Goal: Task Accomplishment & Management: Manage account settings

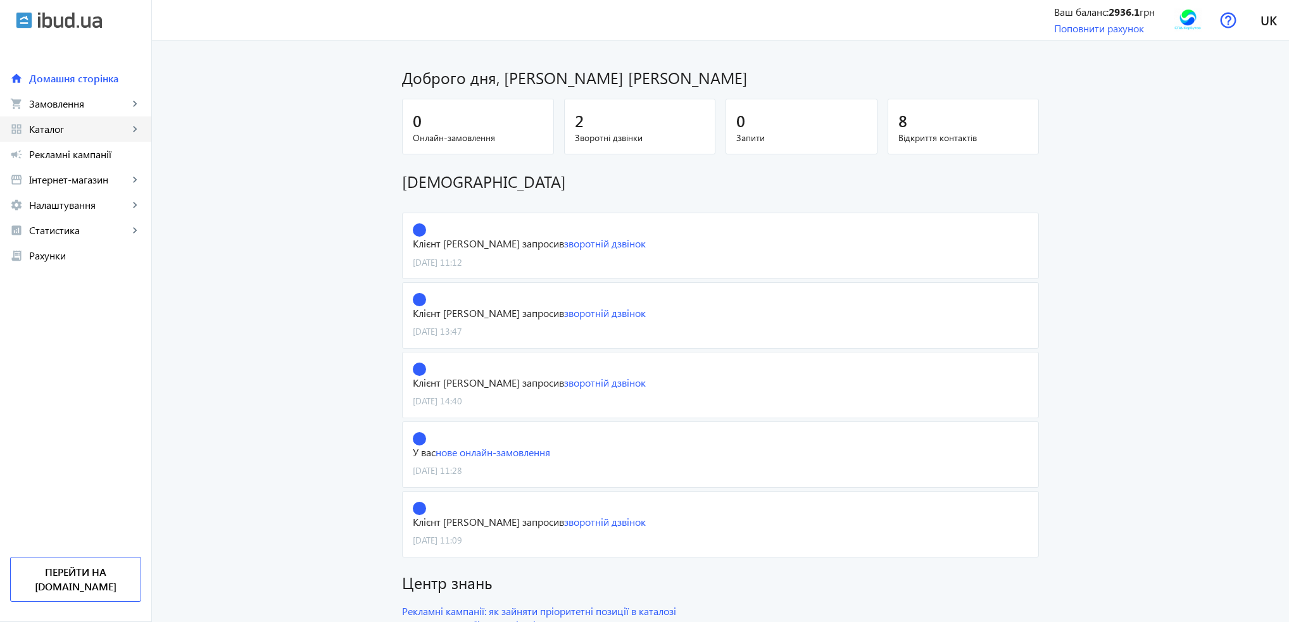
click at [53, 131] on span "Каталог" at bounding box center [78, 129] width 99 height 13
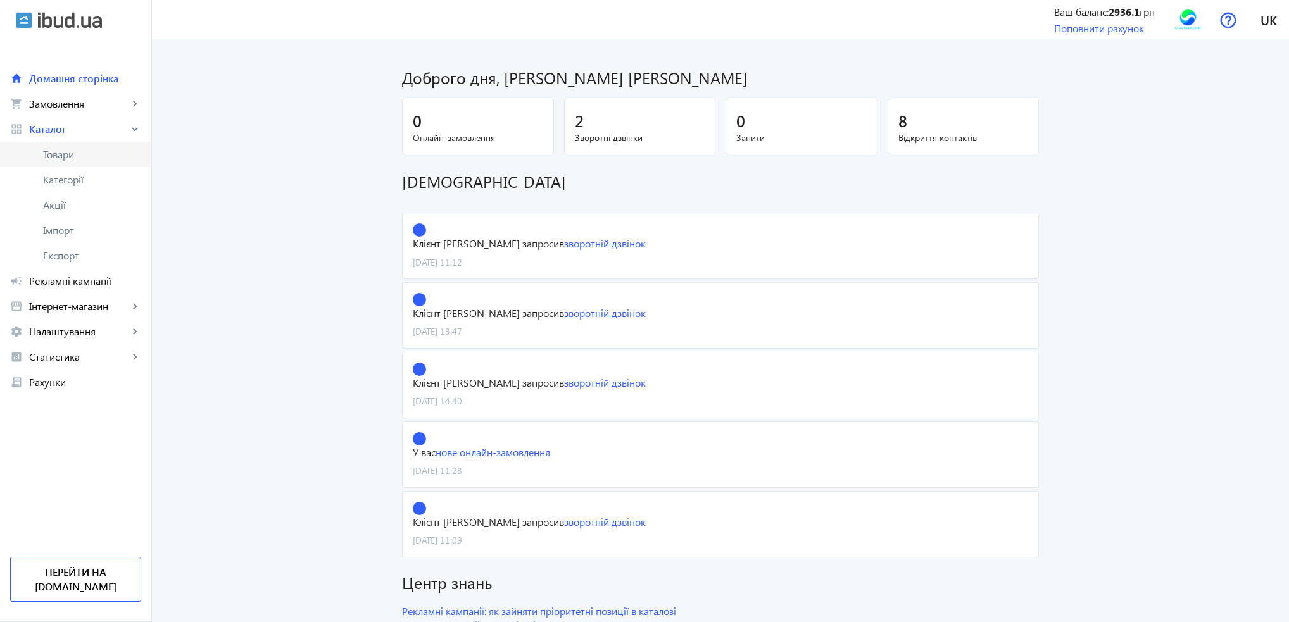
click at [55, 151] on span "Товари" at bounding box center [92, 154] width 98 height 13
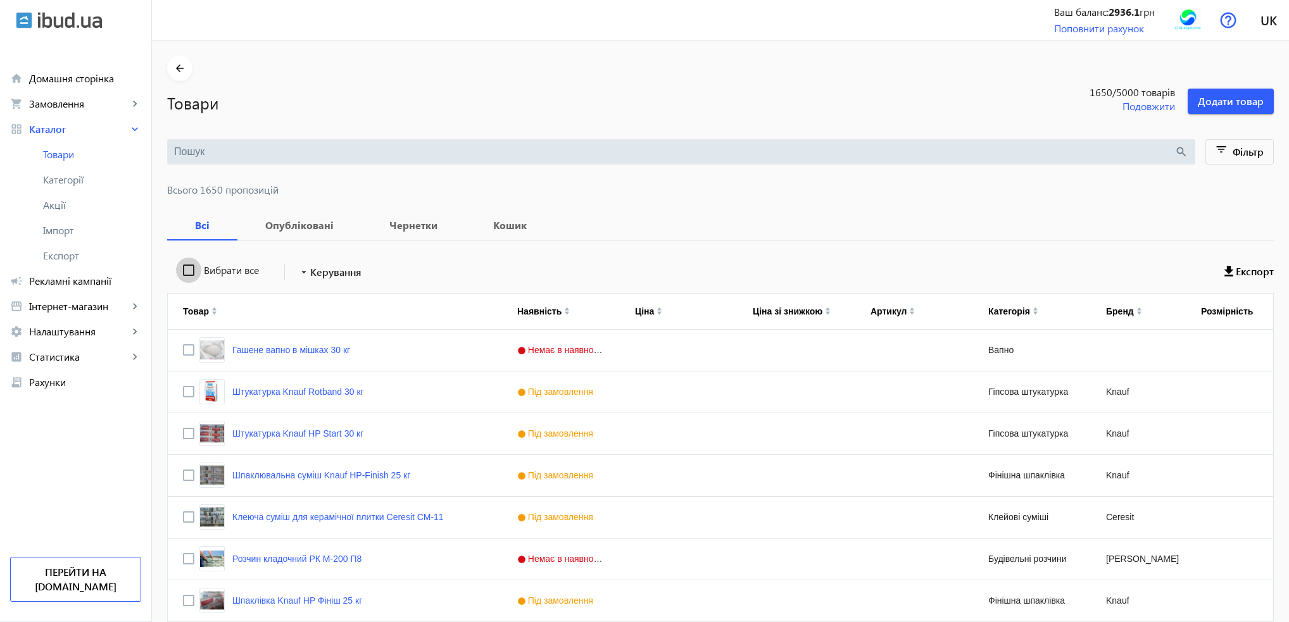
click at [186, 272] on input "Вибрати все" at bounding box center [188, 270] width 25 height 25
checkbox input "true"
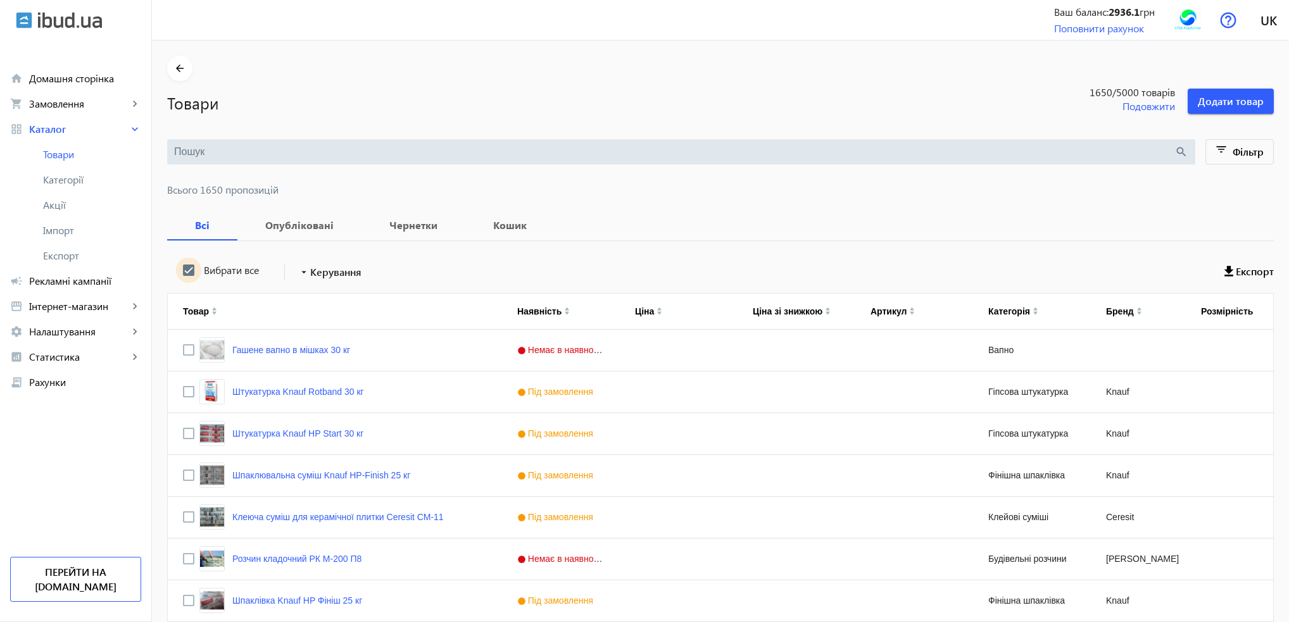
checkbox input "true"
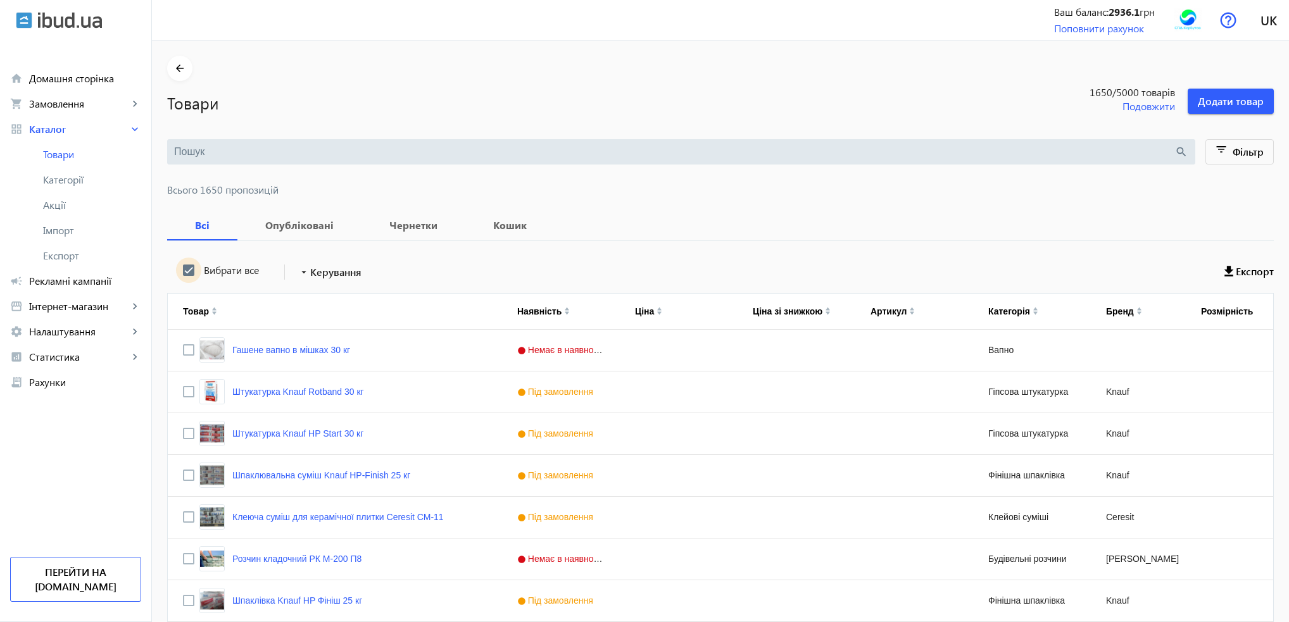
checkbox input "true"
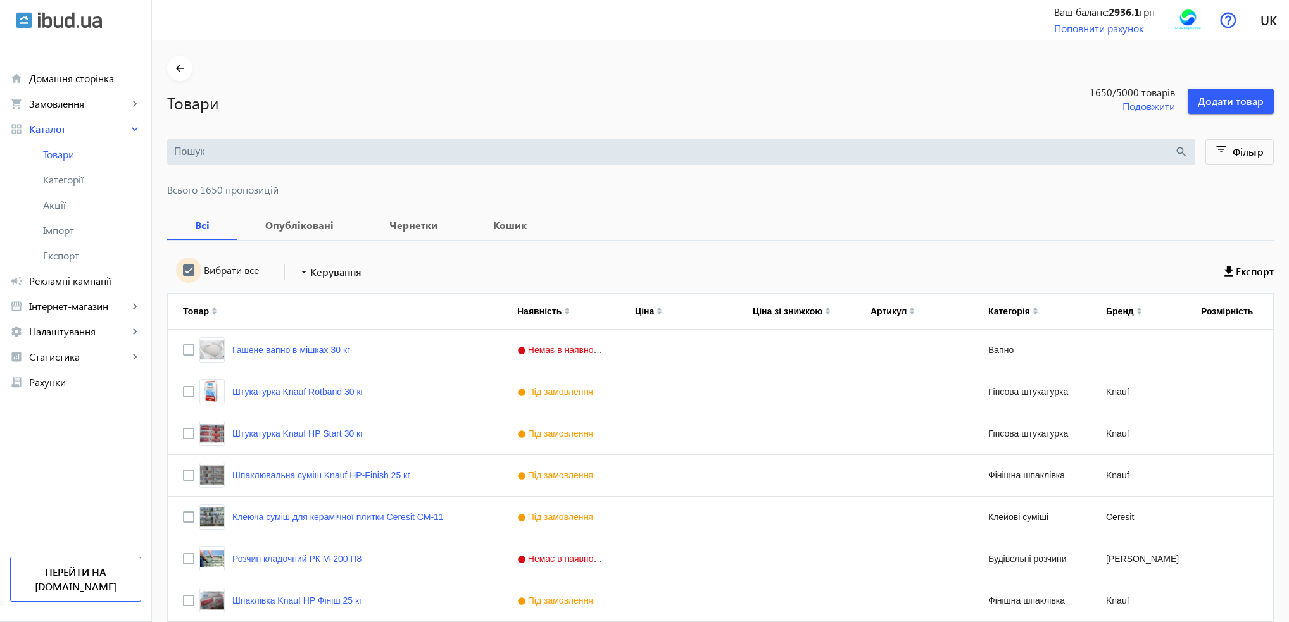
checkbox input "true"
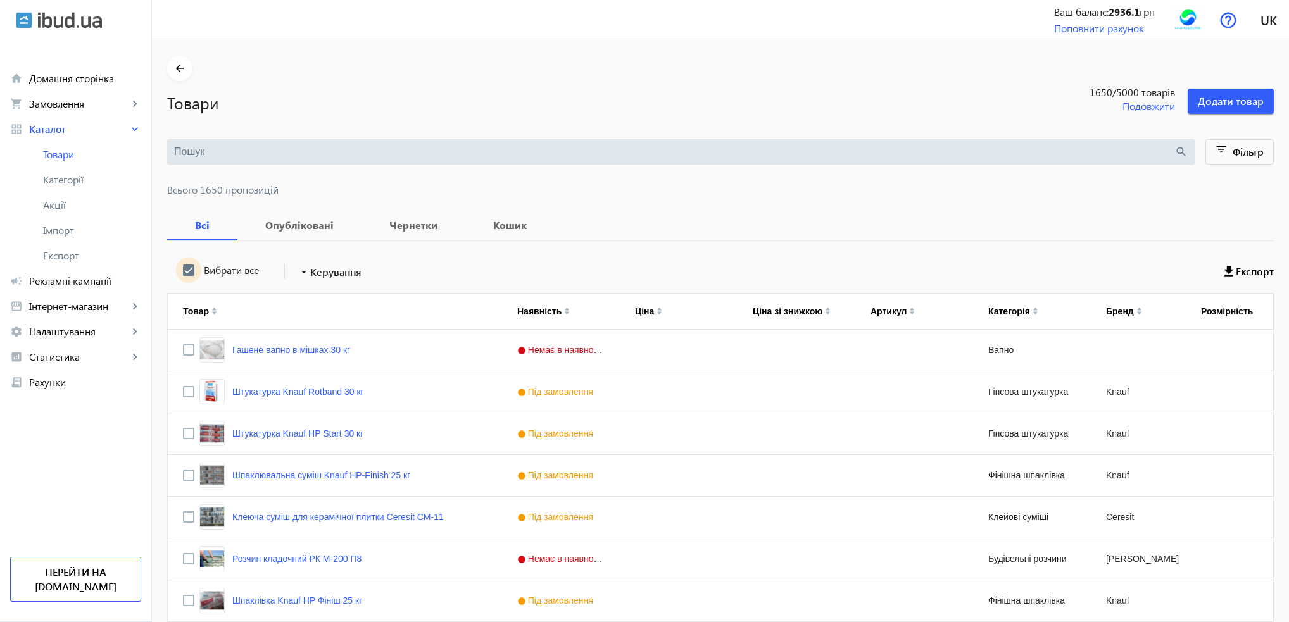
checkbox input "true"
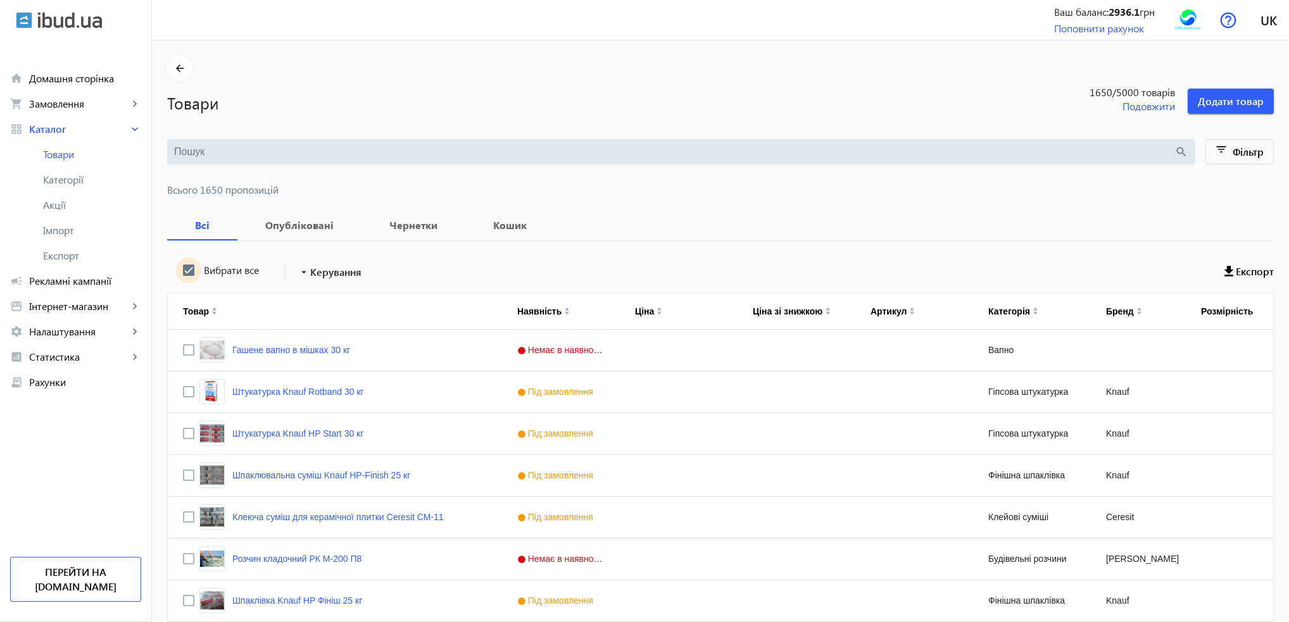
checkbox input "true"
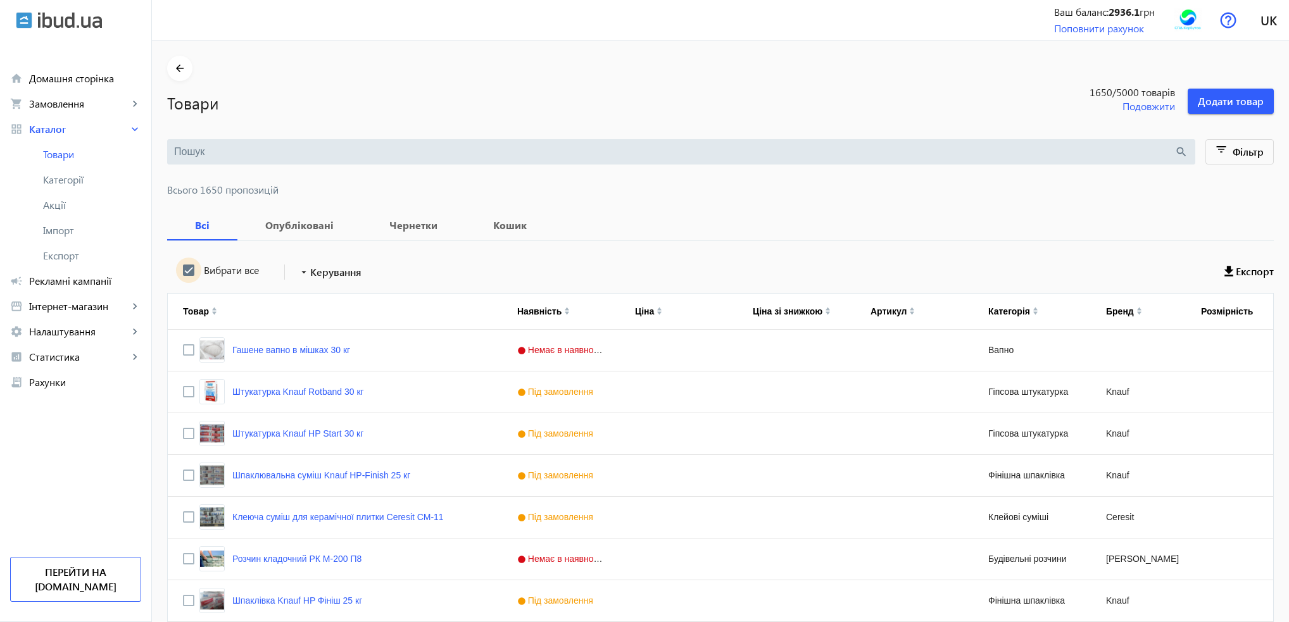
checkbox input "true"
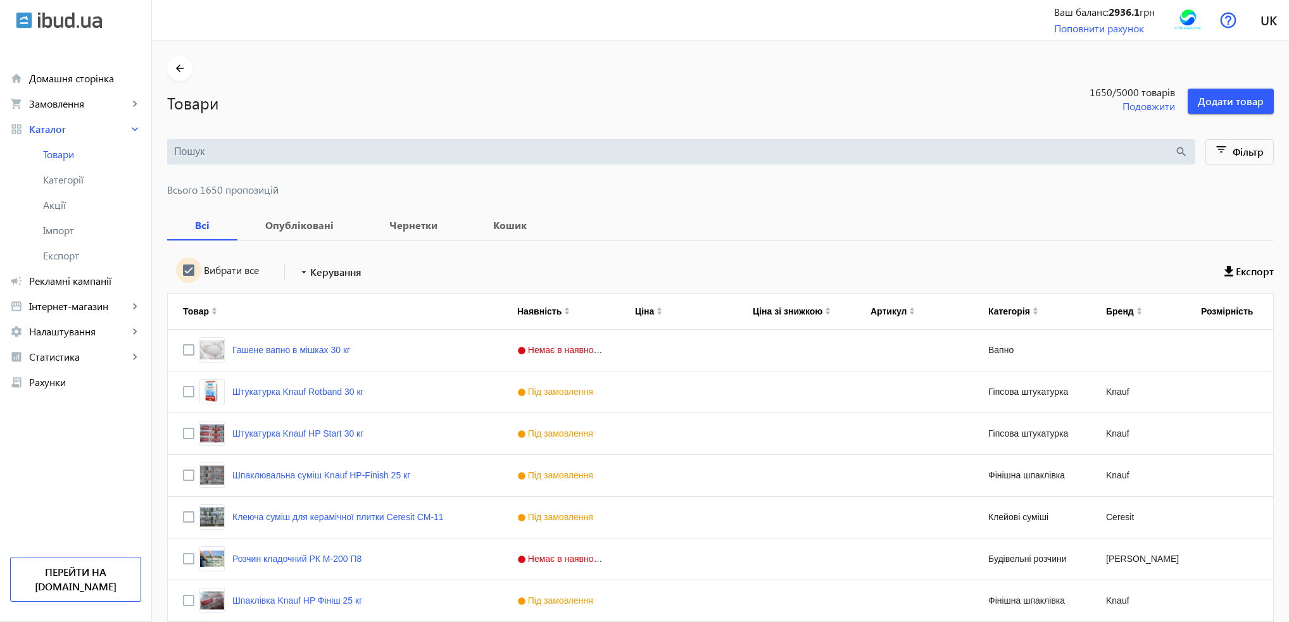
checkbox input "true"
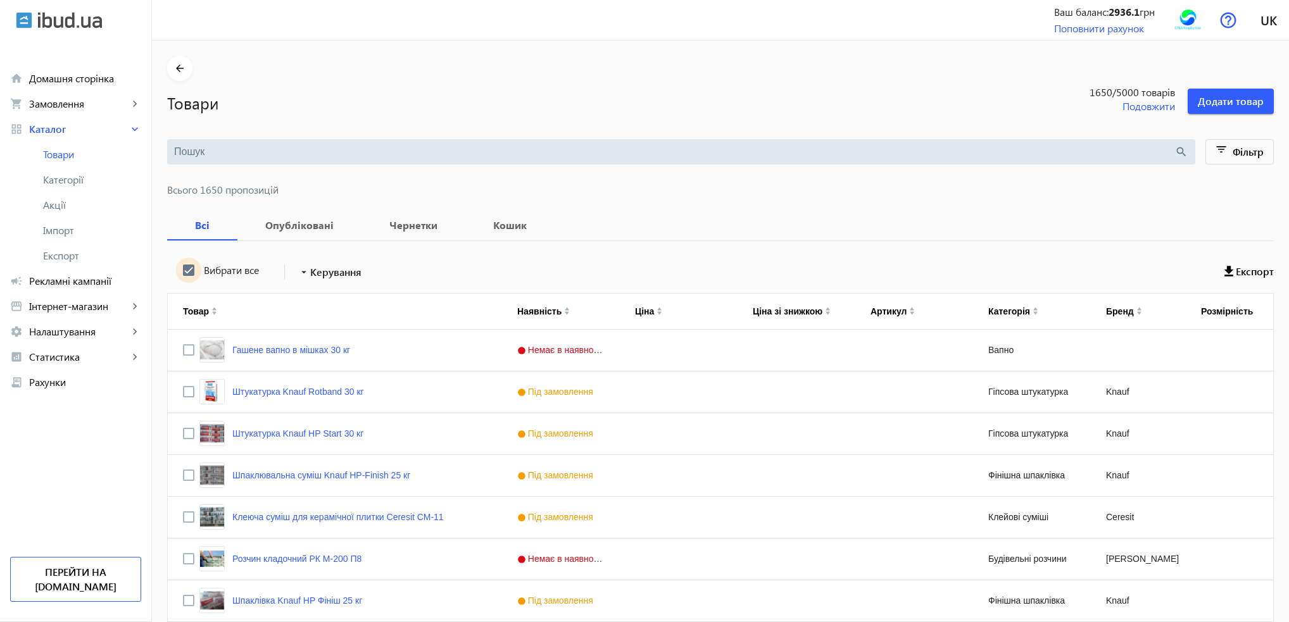
checkbox input "true"
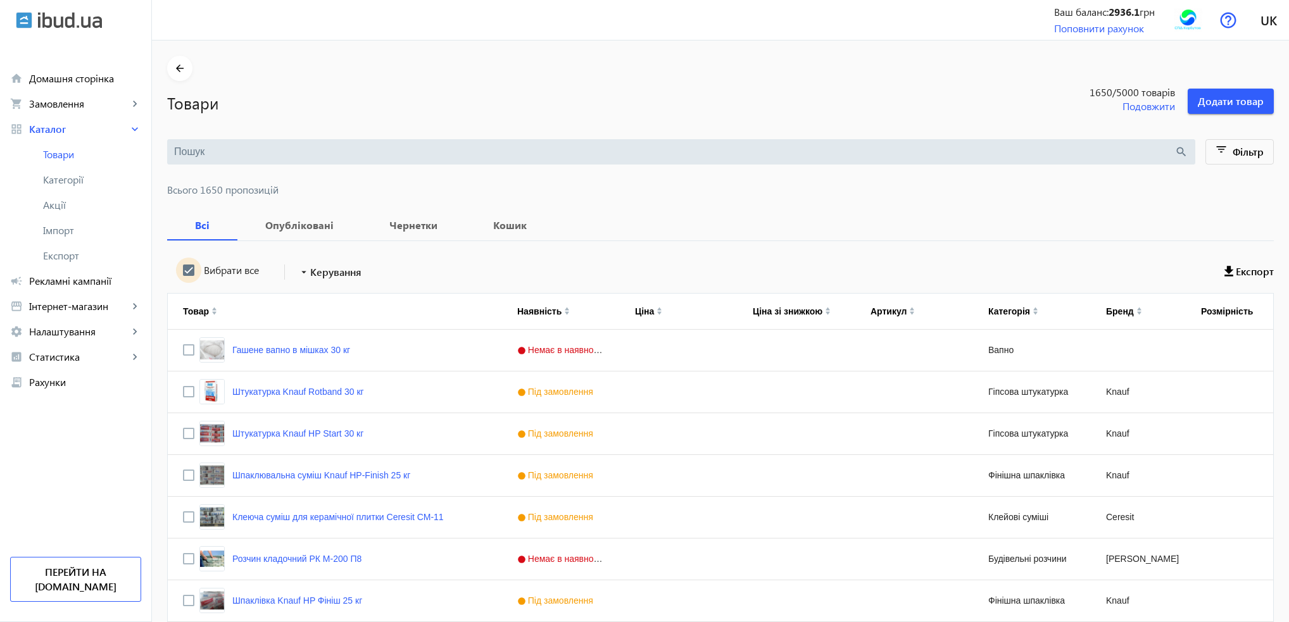
checkbox input "true"
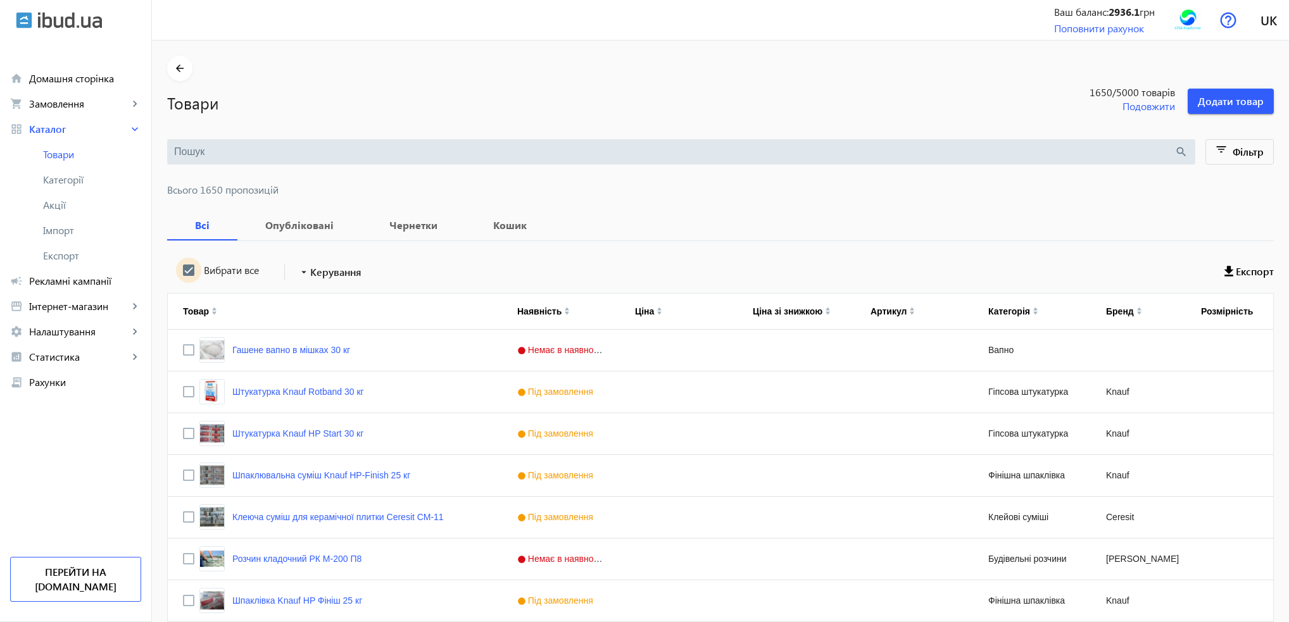
checkbox input "true"
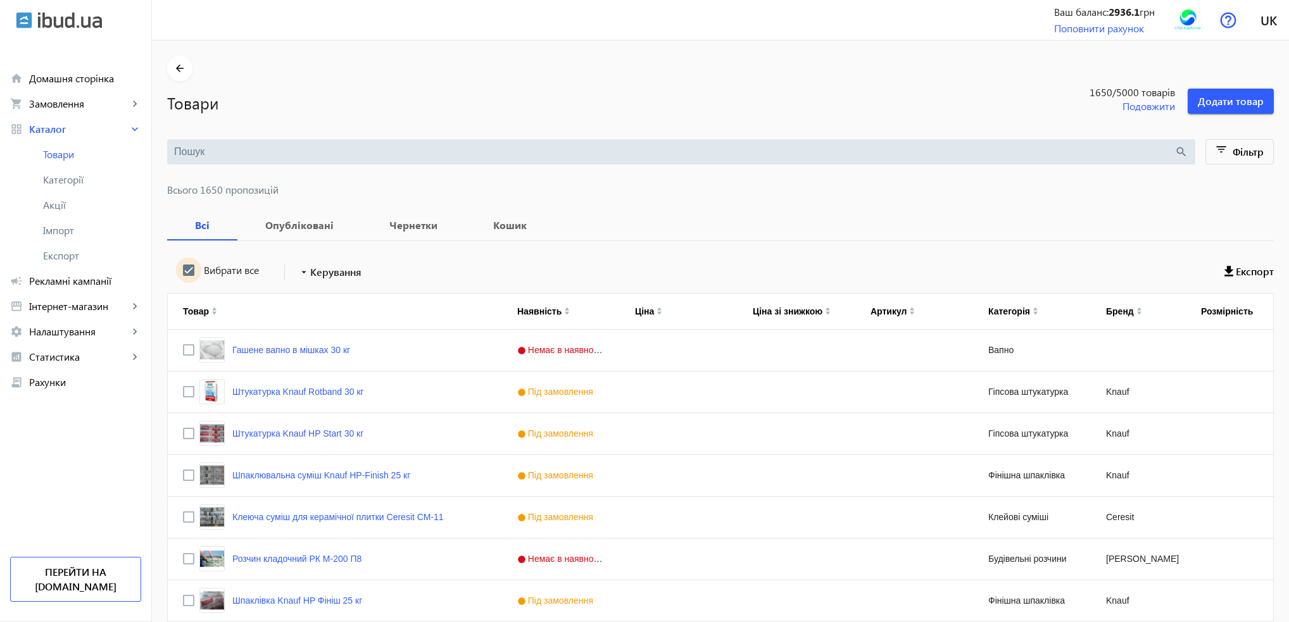
checkbox input "true"
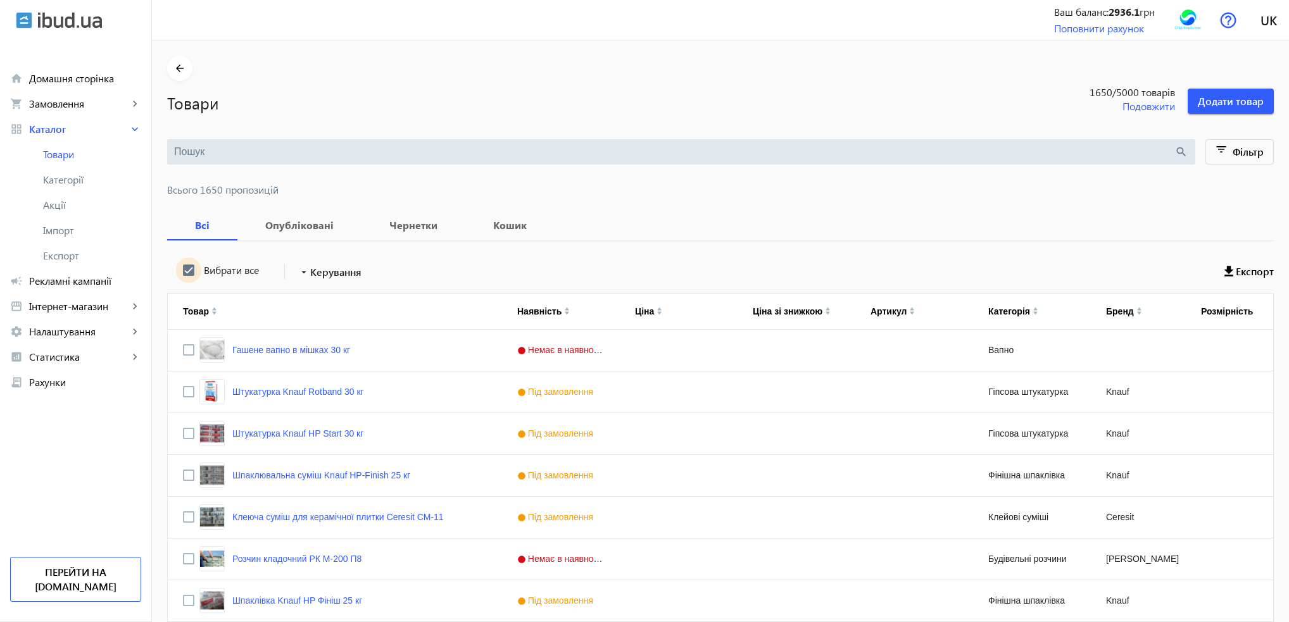
checkbox input "true"
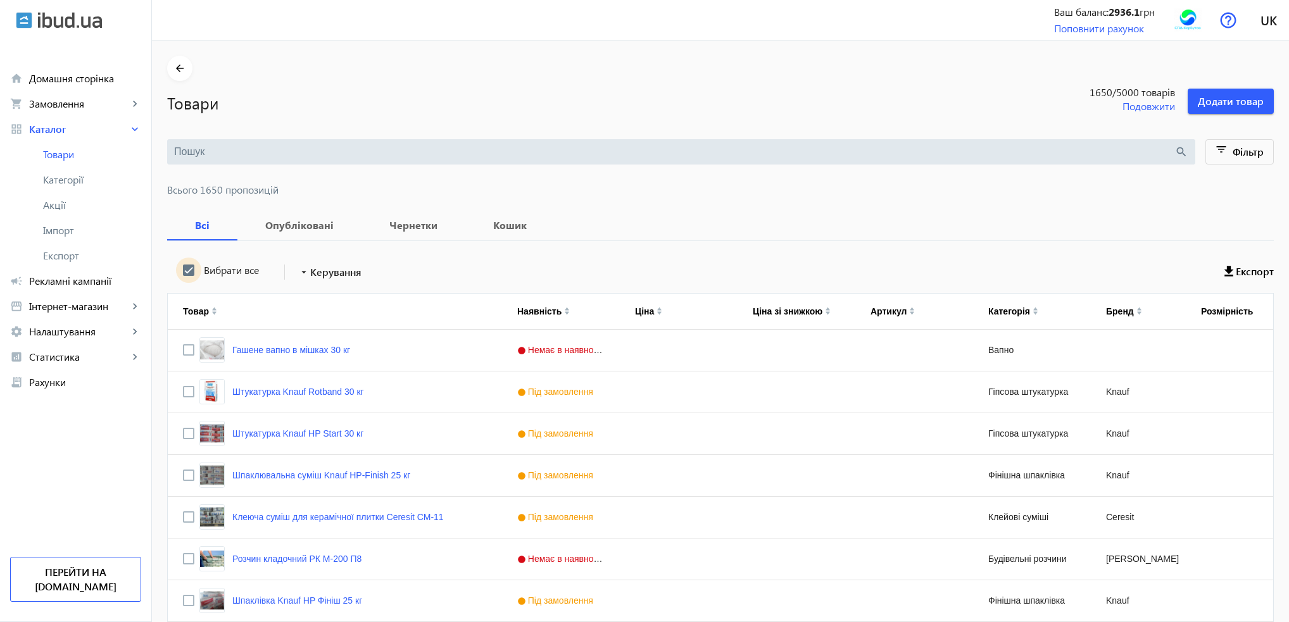
checkbox input "true"
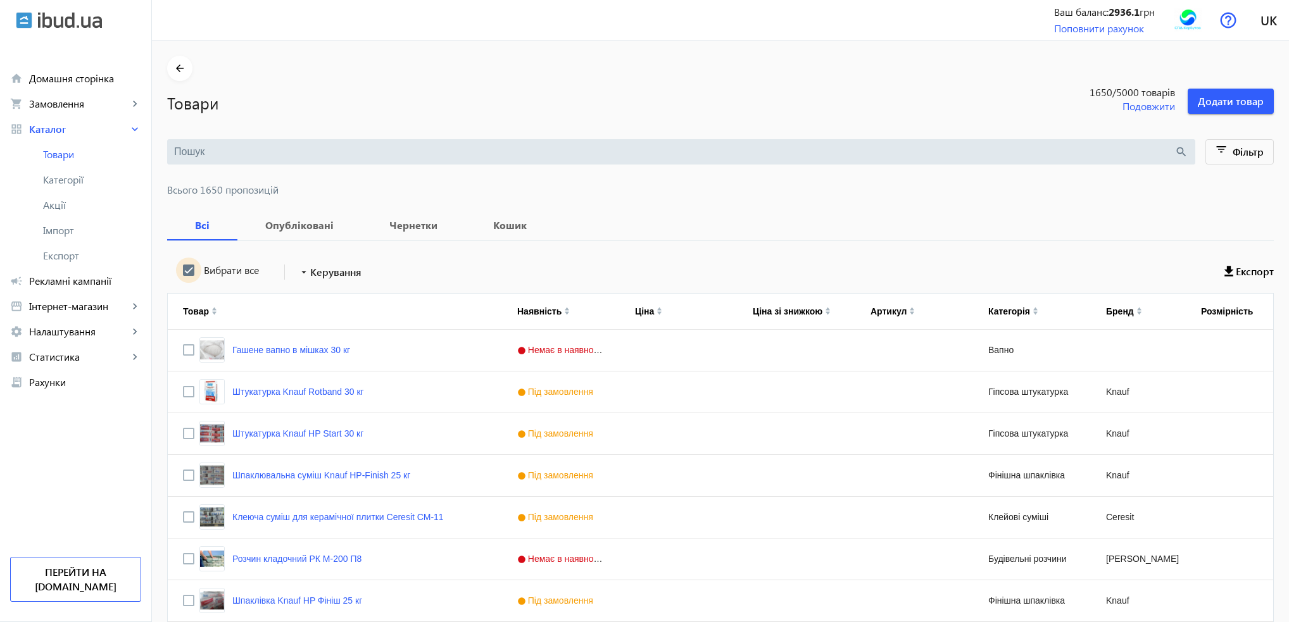
checkbox input "true"
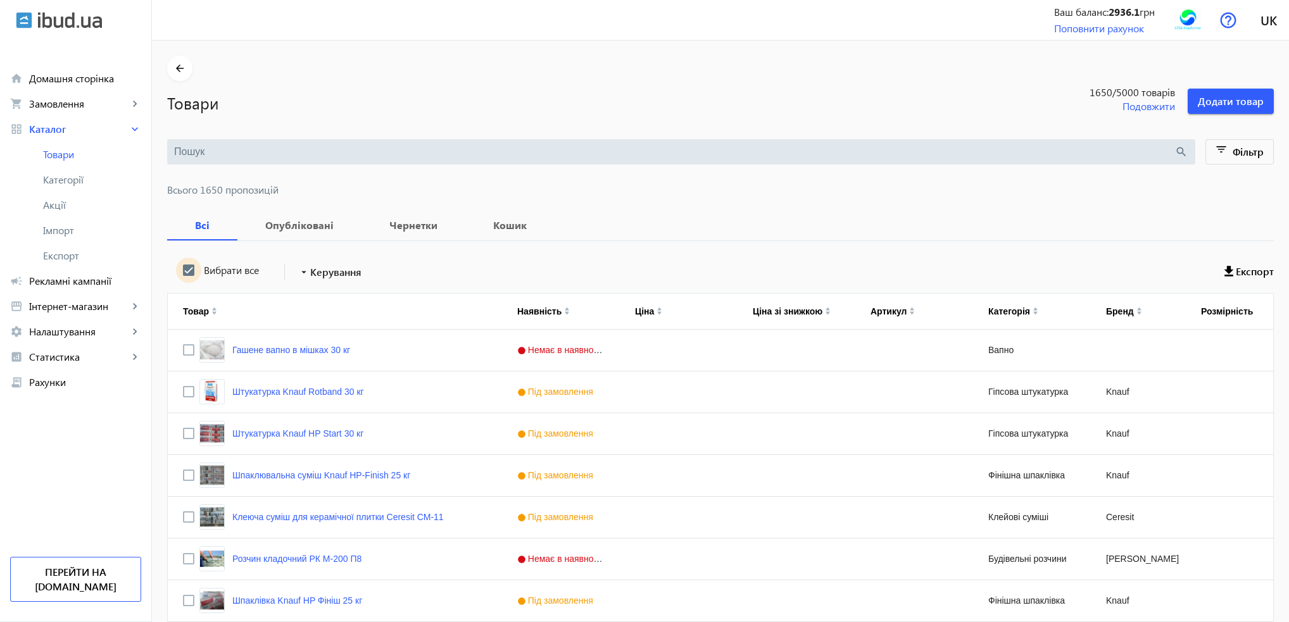
checkbox input "true"
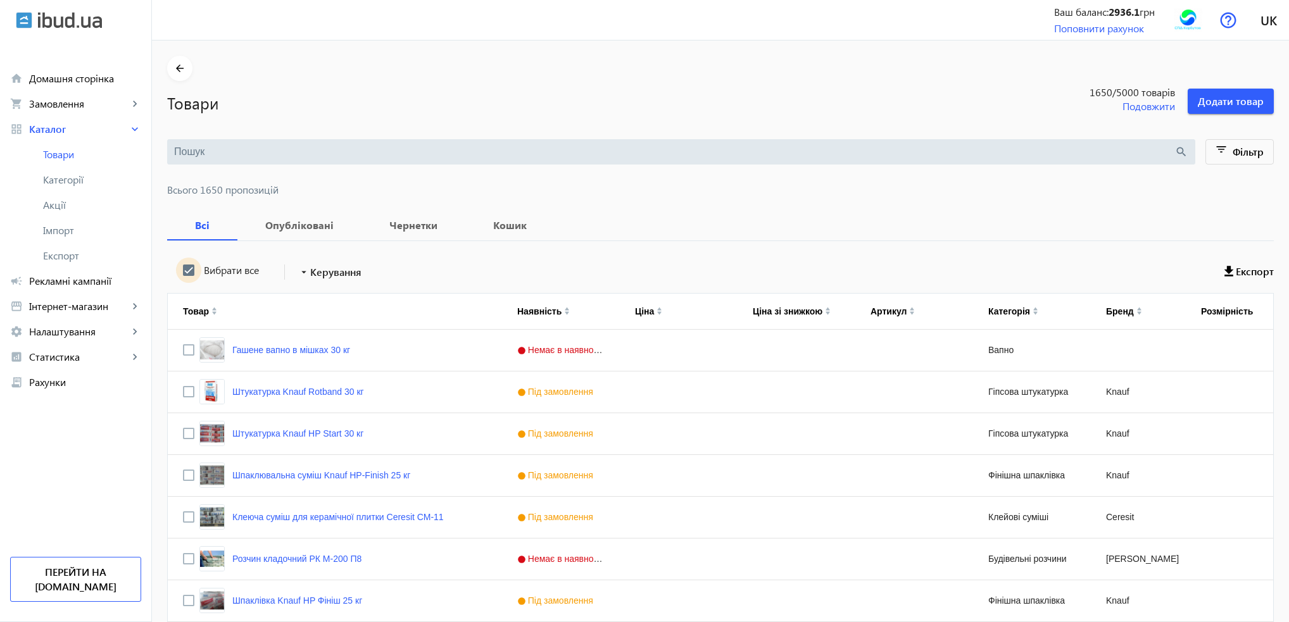
checkbox input "true"
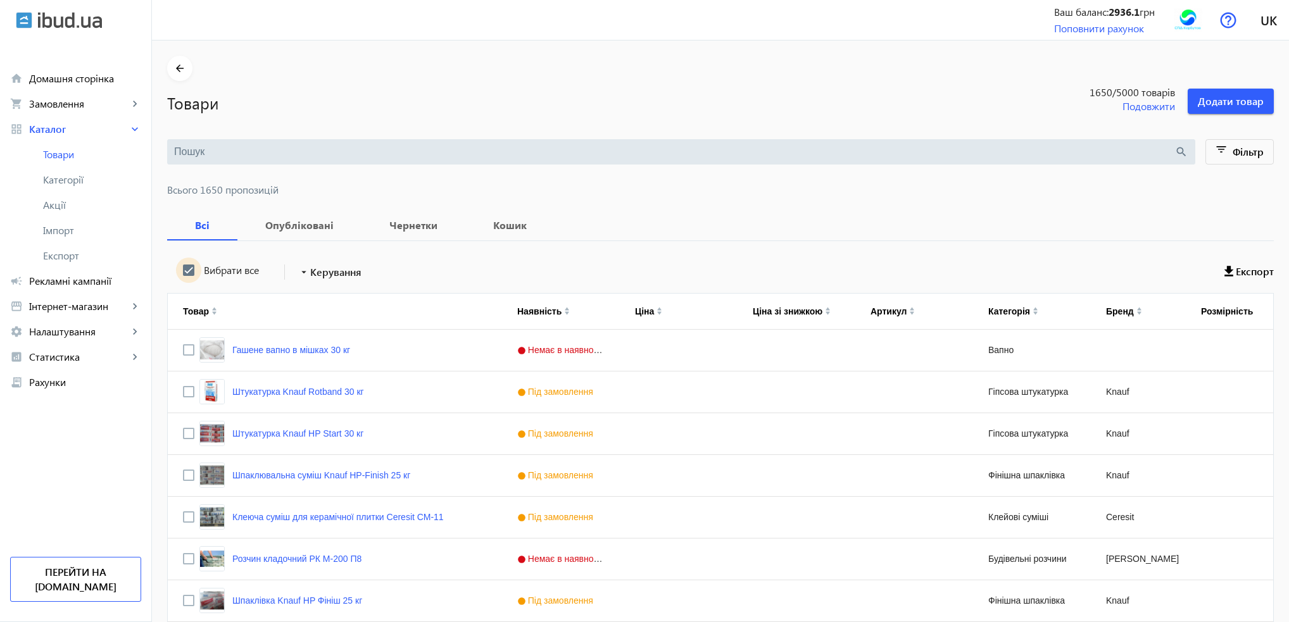
checkbox input "true"
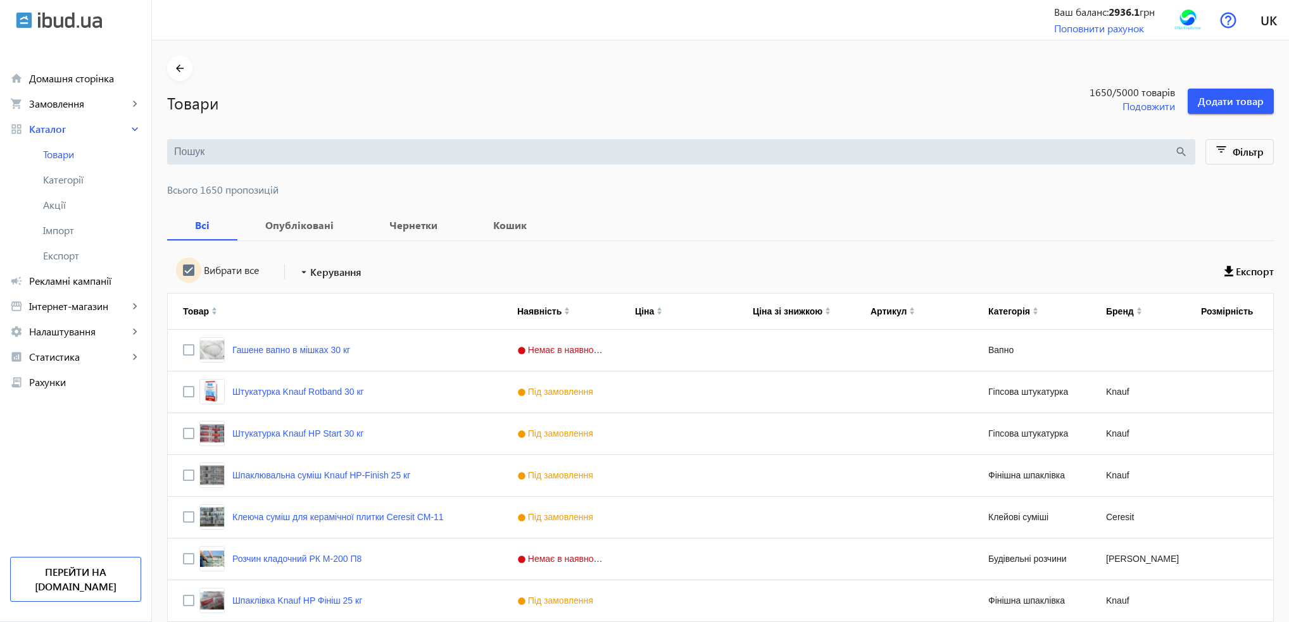
checkbox input "true"
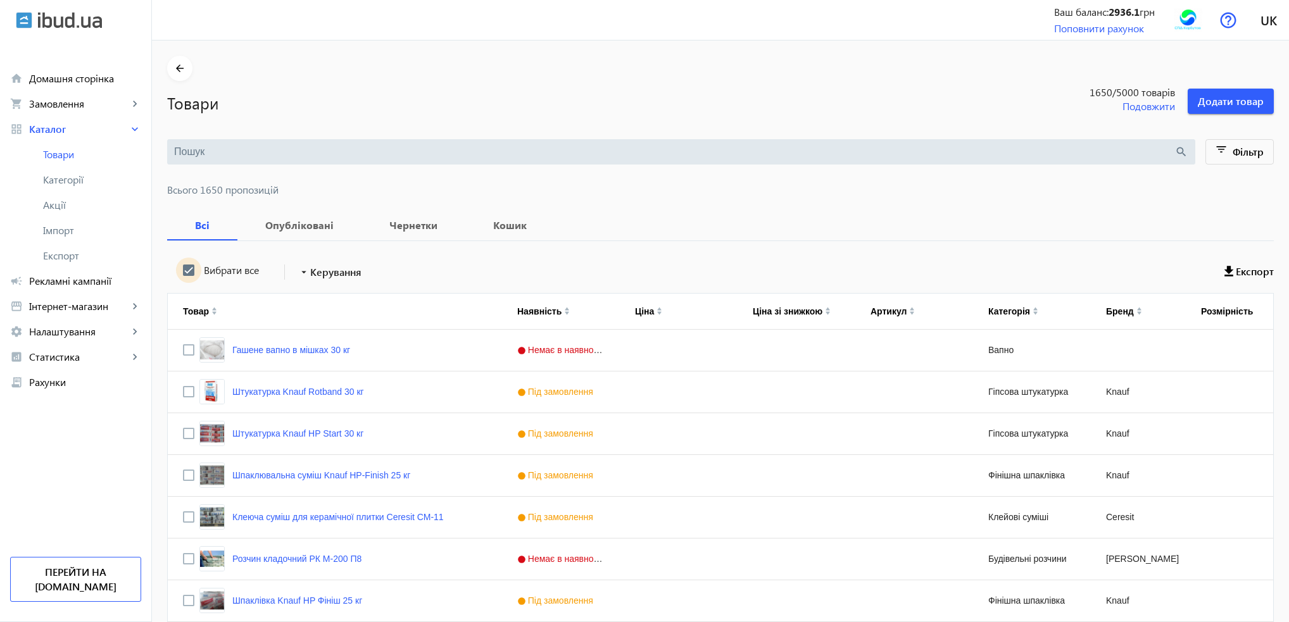
checkbox input "true"
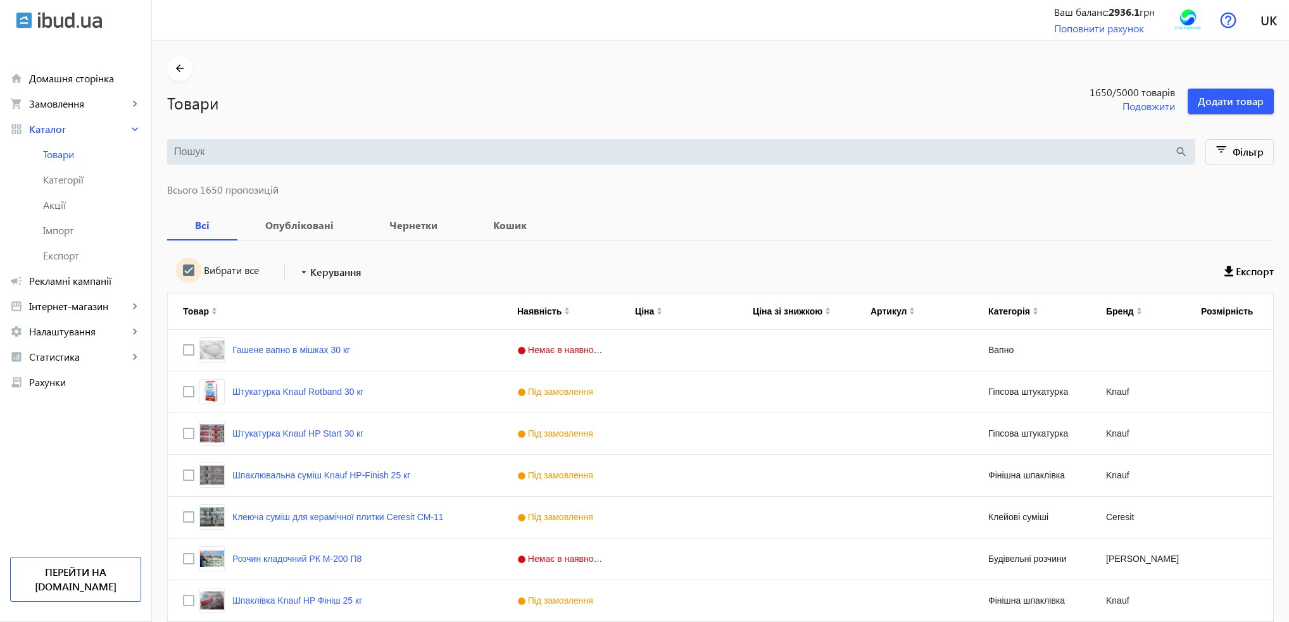
checkbox input "true"
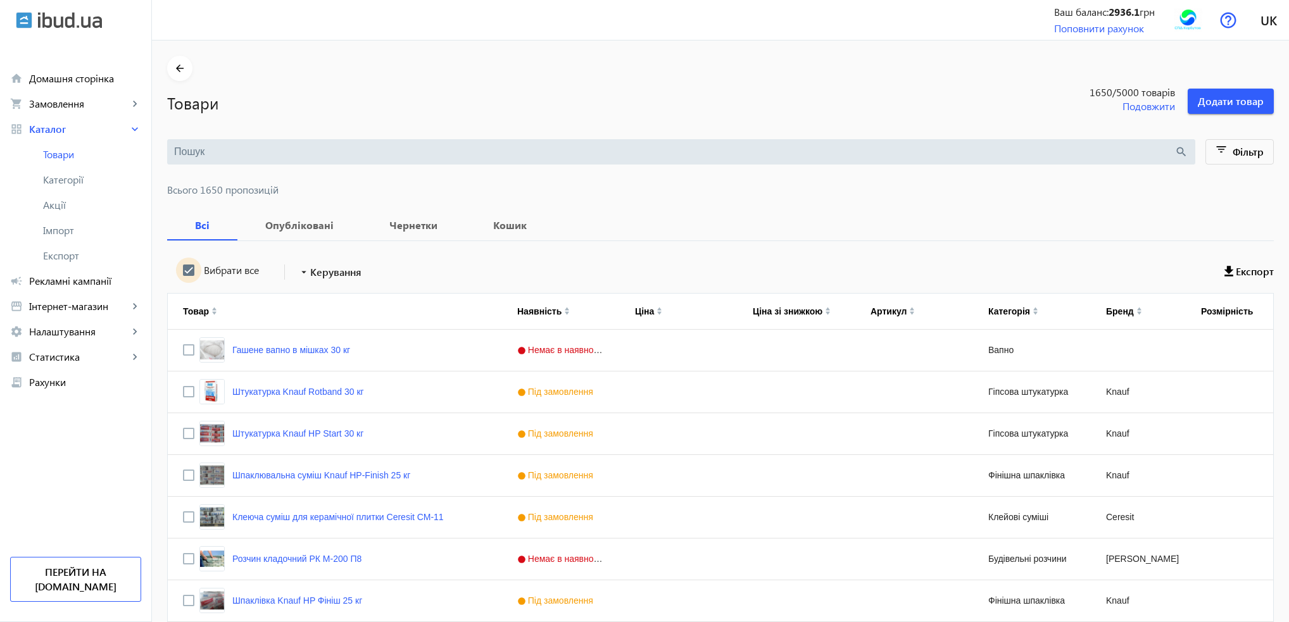
checkbox input "true"
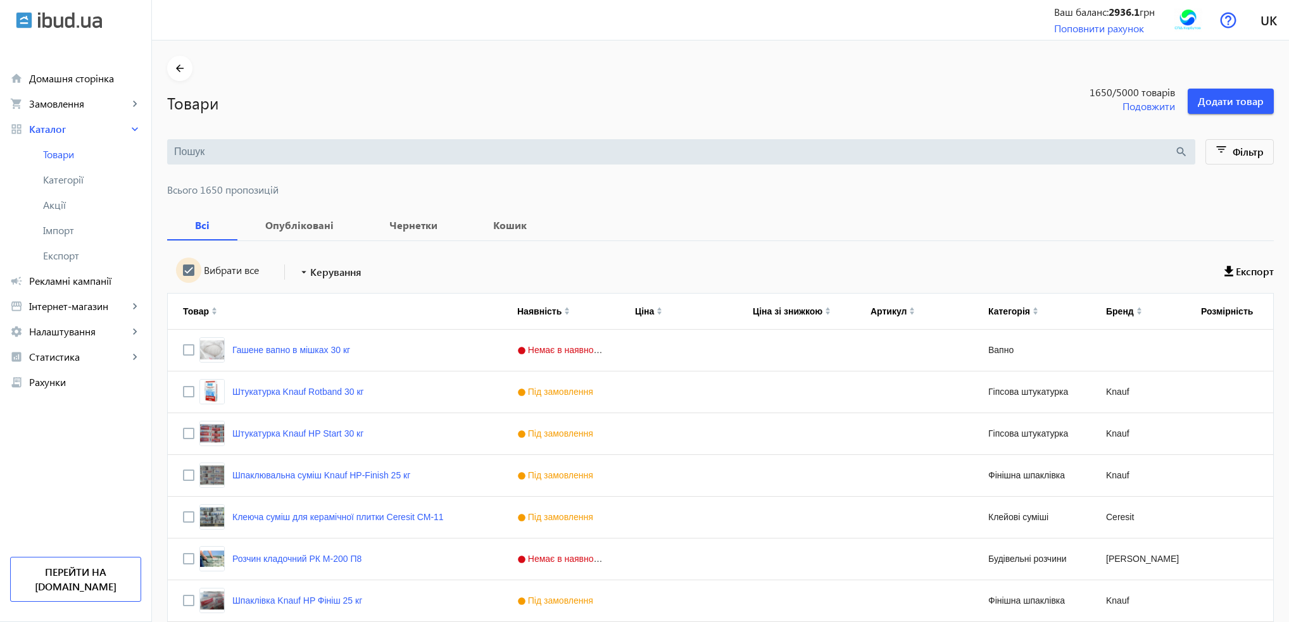
checkbox input "true"
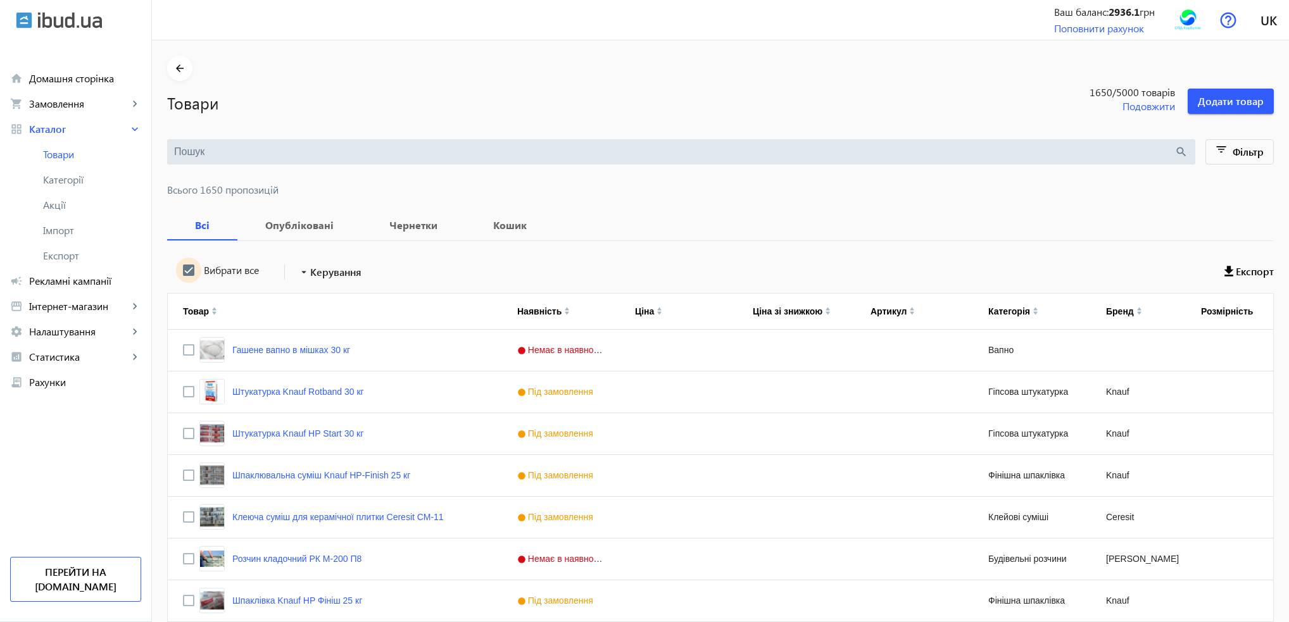
checkbox input "true"
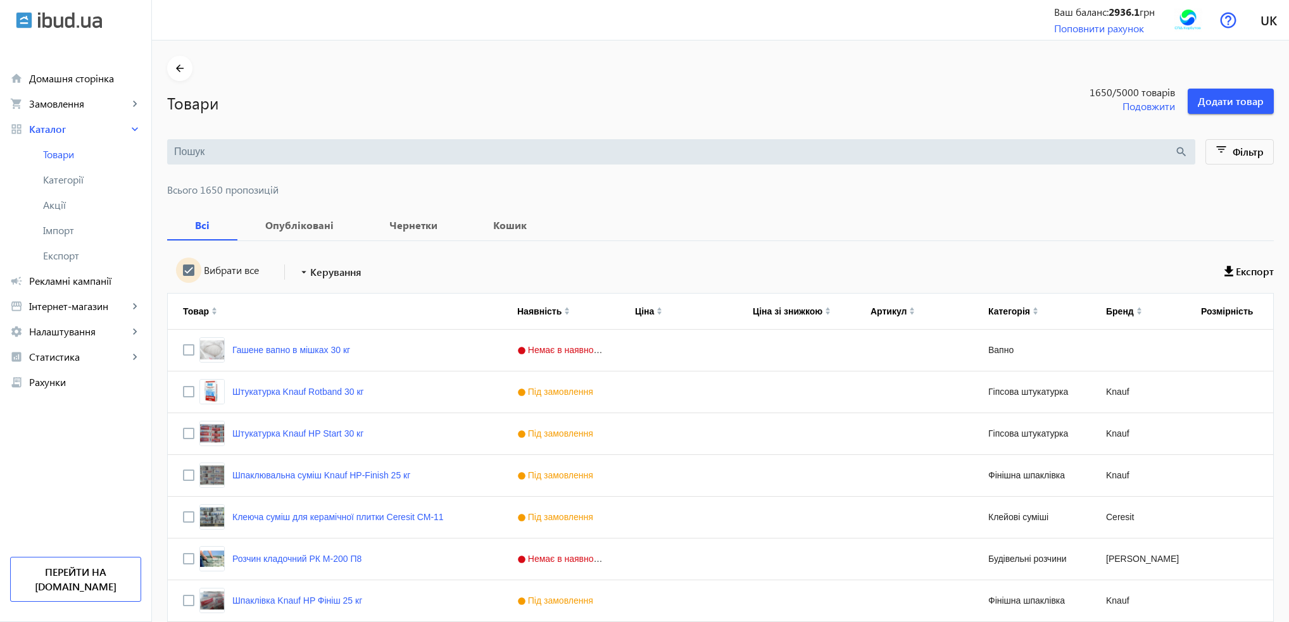
checkbox input "true"
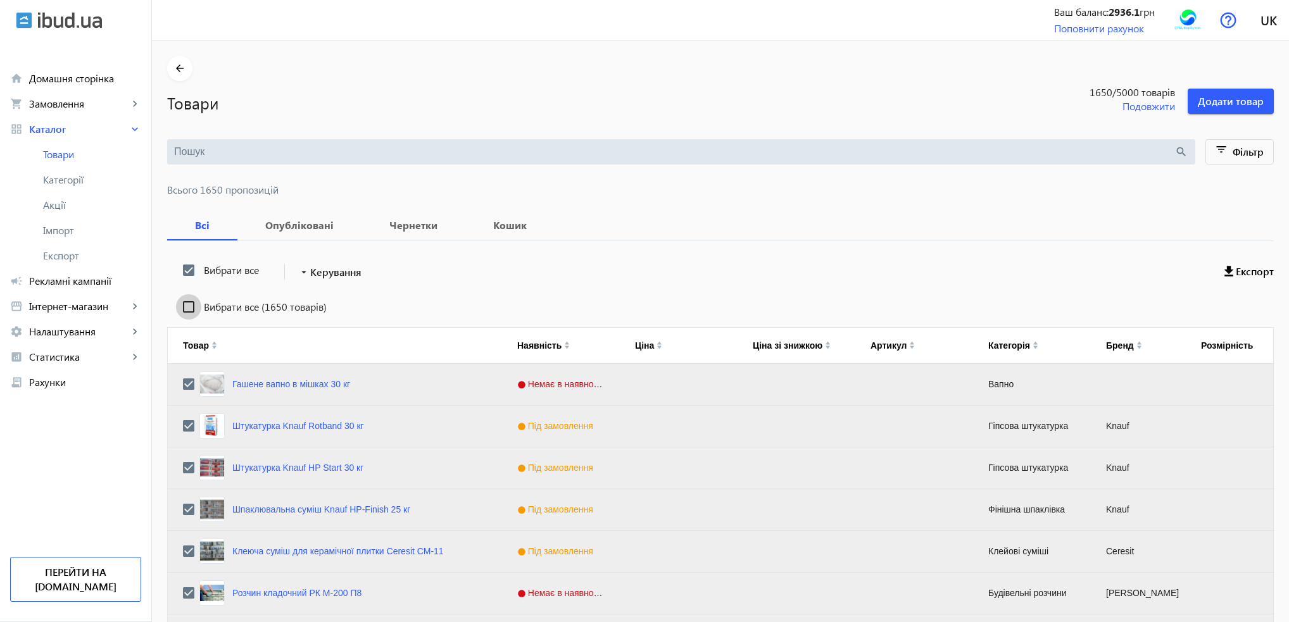
click at [176, 310] on input "Вибрати все (1650 товарів)" at bounding box center [188, 306] width 25 height 25
checkbox input "true"
click at [310, 275] on span "Керування" at bounding box center [335, 272] width 51 height 15
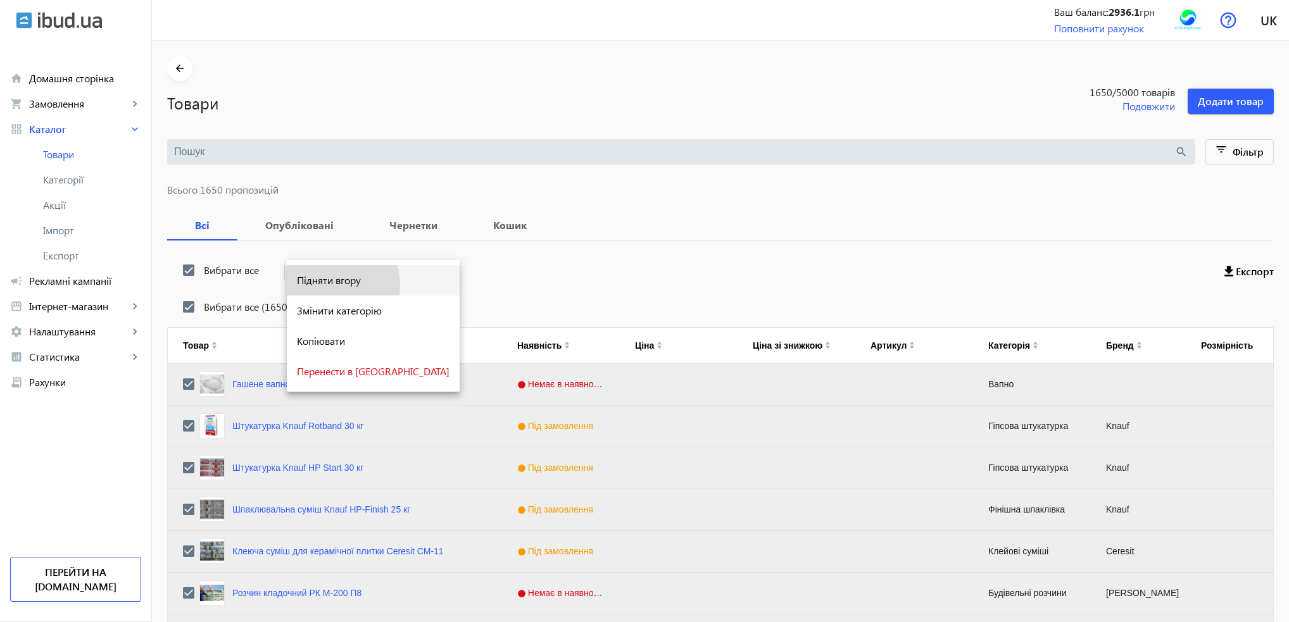
click at [315, 286] on span "Підняти вгору" at bounding box center [373, 280] width 153 height 10
